Goal: Task Accomplishment & Management: Use online tool/utility

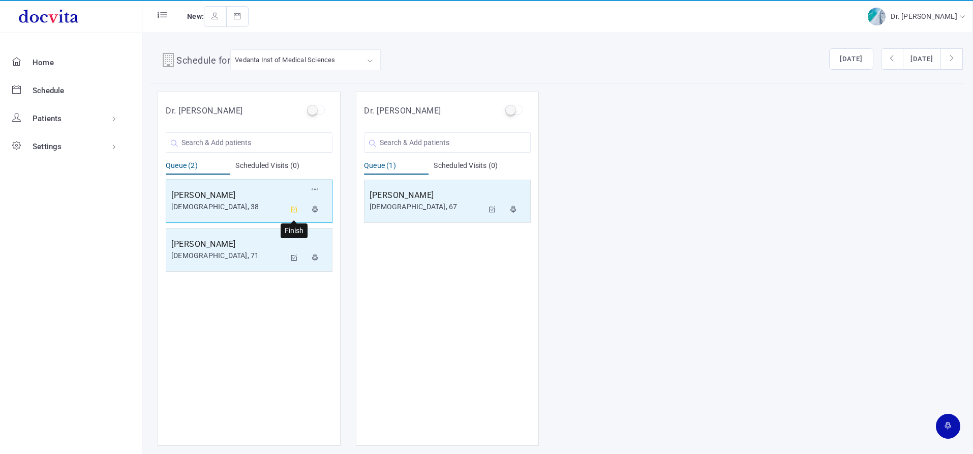
click at [297, 206] on icon at bounding box center [294, 209] width 7 height 7
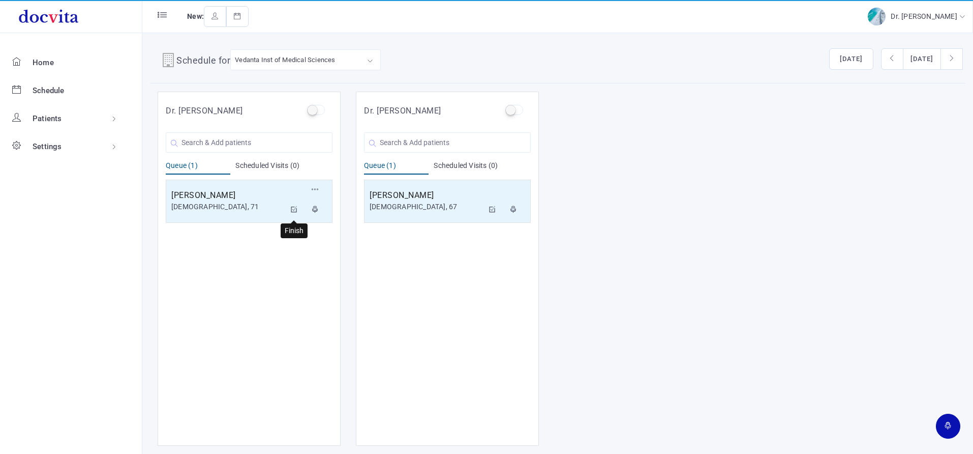
click at [294, 208] on icon at bounding box center [294, 209] width 7 height 7
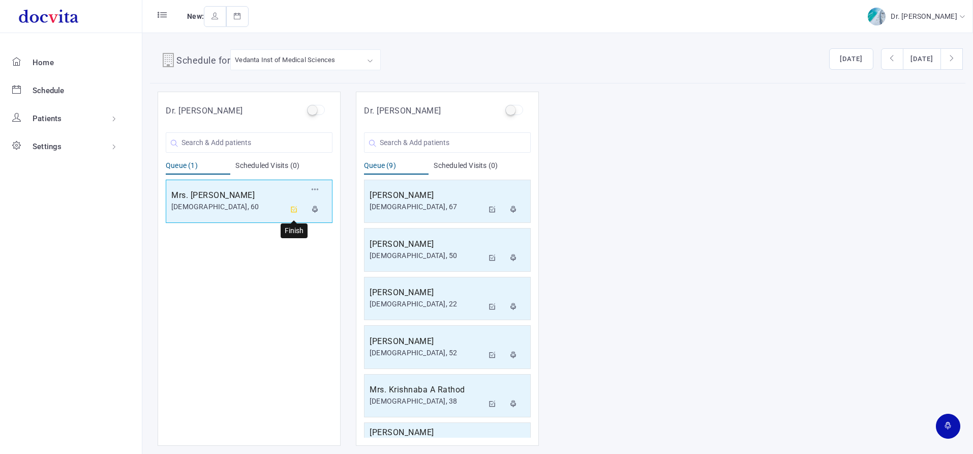
click at [291, 208] on icon at bounding box center [294, 209] width 7 height 7
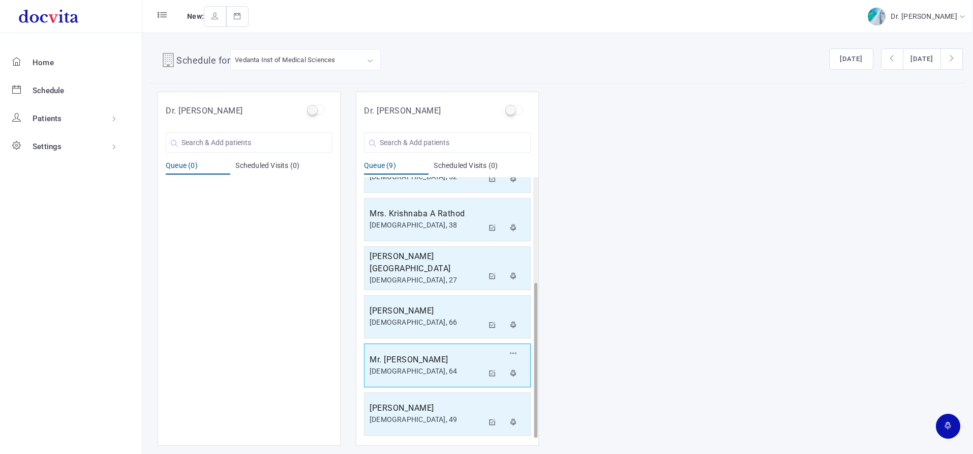
scroll to position [177, 0]
